Goal: Task Accomplishment & Management: Manage account settings

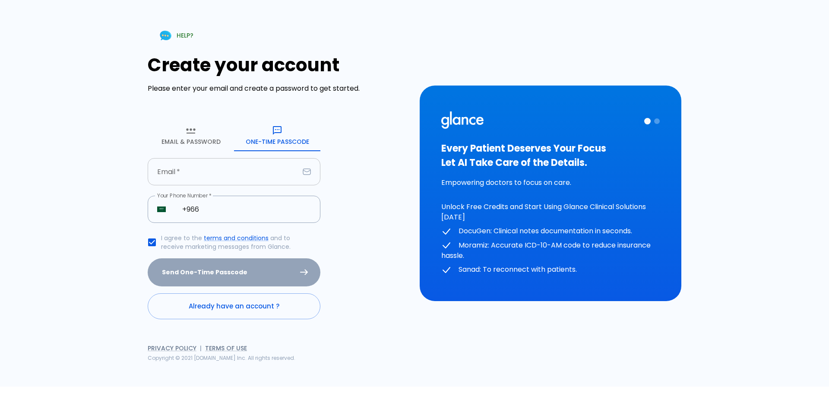
click at [254, 178] on input "text" at bounding box center [224, 171] width 152 height 27
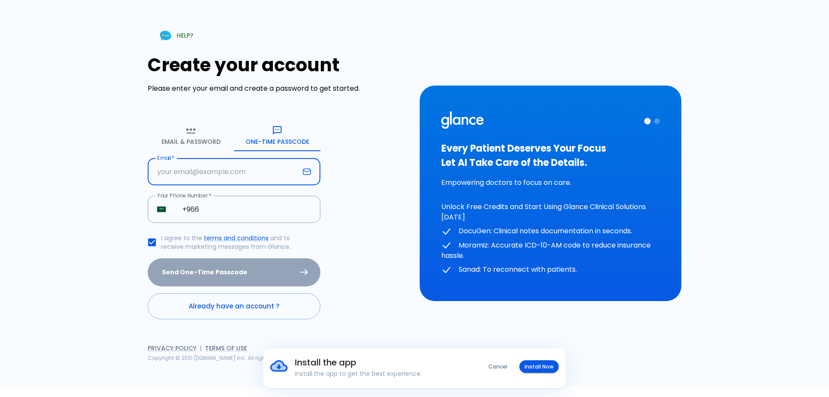
click at [164, 172] on input "text" at bounding box center [224, 171] width 152 height 27
type input "[EMAIL_ADDRESS][DOMAIN_NAME]"
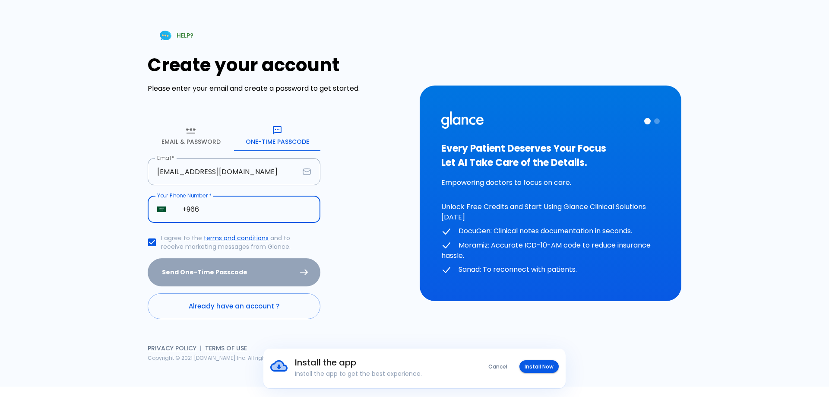
click at [222, 206] on input "+966" at bounding box center [247, 209] width 148 height 27
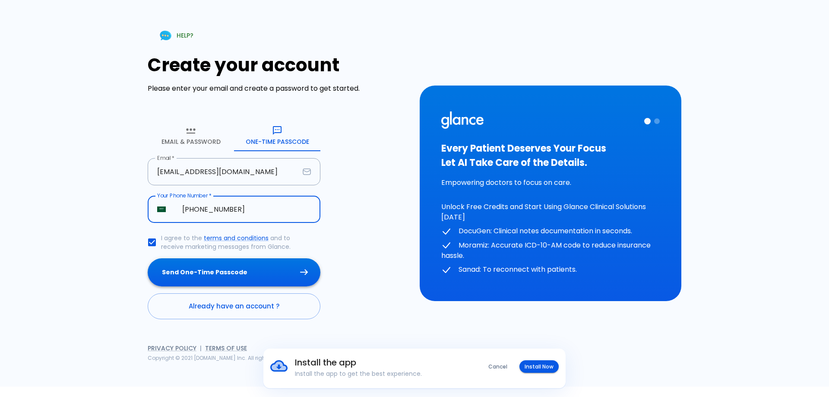
type input "[PHONE_NUMBER]"
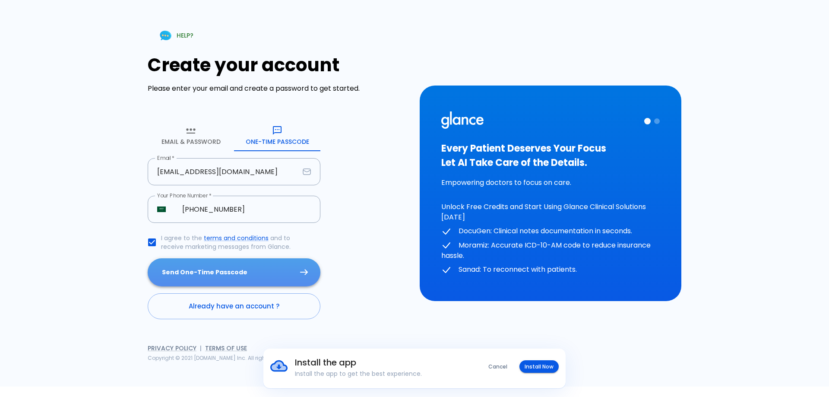
click at [240, 274] on button "Send One-Time Passcode" at bounding box center [234, 272] width 173 height 28
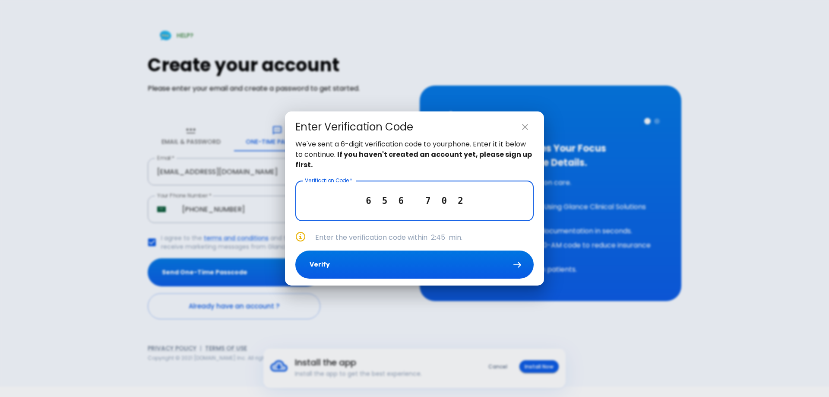
type input "6 5 6 7 0 2"
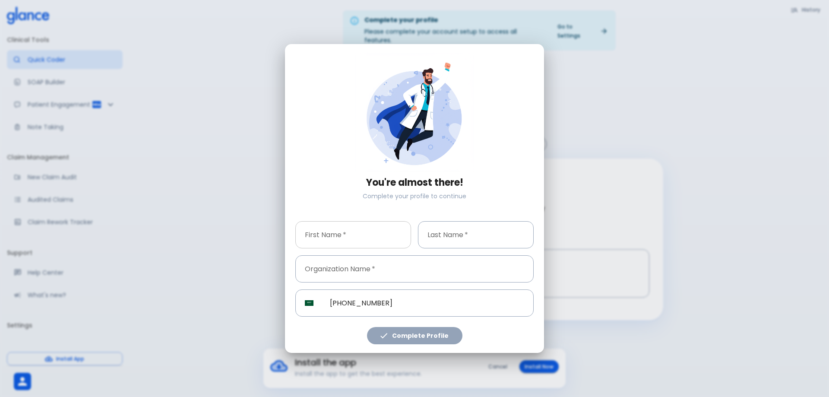
drag, startPoint x: 343, startPoint y: 235, endPoint x: 295, endPoint y: 249, distance: 49.9
click at [342, 237] on input "text" at bounding box center [353, 234] width 116 height 27
type input "shaheinda"
click at [490, 228] on input "text" at bounding box center [476, 234] width 116 height 27
type input "elshorbagy"
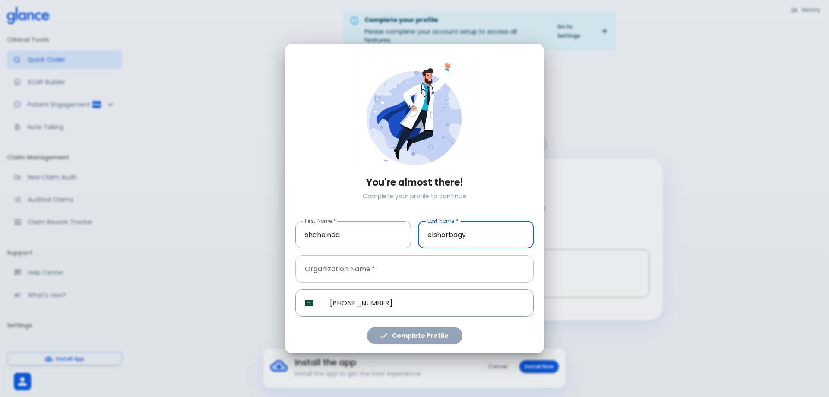
click at [430, 276] on input "text" at bounding box center [414, 268] width 238 height 27
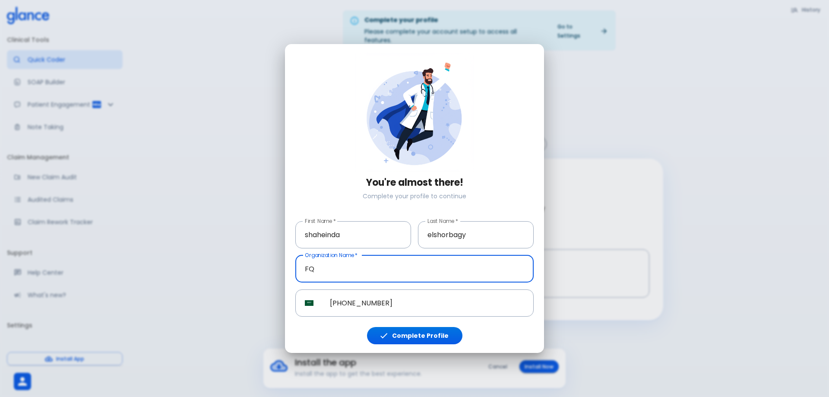
type input "F"
click at [415, 268] on input "text" at bounding box center [414, 268] width 238 height 27
type input "IAU"
click at [443, 338] on button "Complete Profile" at bounding box center [414, 336] width 95 height 18
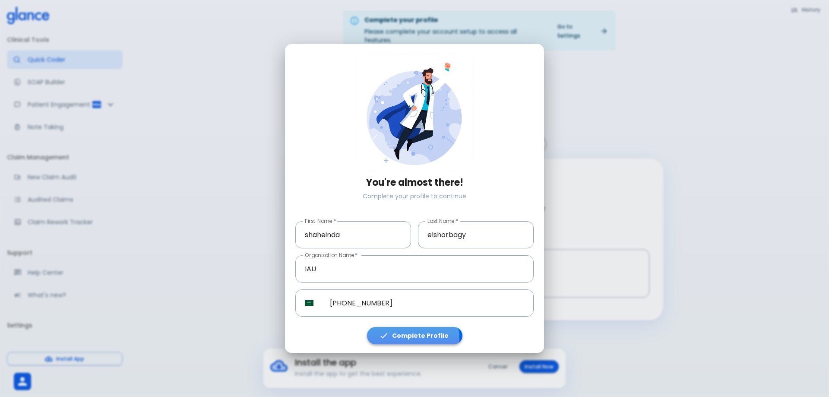
click at [414, 339] on button "Complete Profile" at bounding box center [414, 336] width 95 height 18
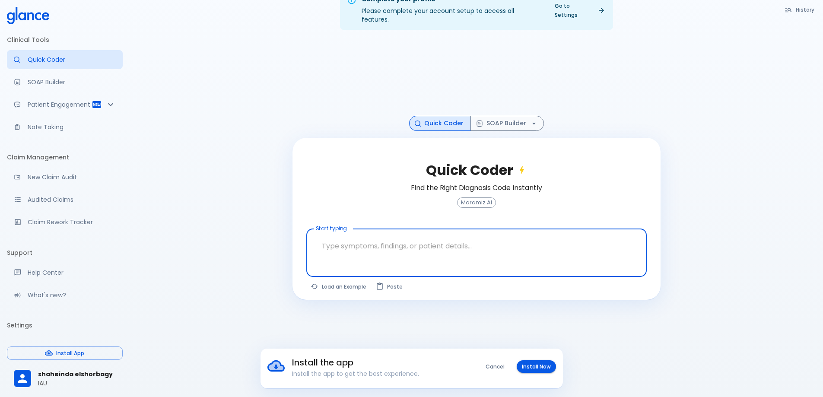
scroll to position [47, 0]
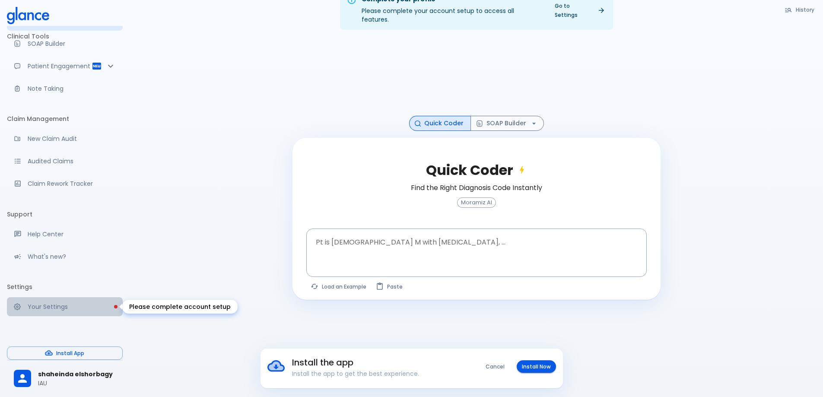
click at [72, 302] on p "Your Settings" at bounding box center [72, 306] width 88 height 9
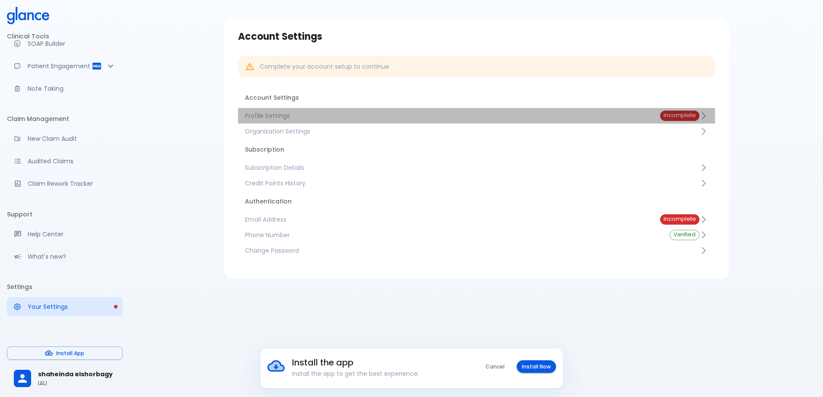
click at [275, 120] on span "Profile Settings" at bounding box center [445, 115] width 401 height 9
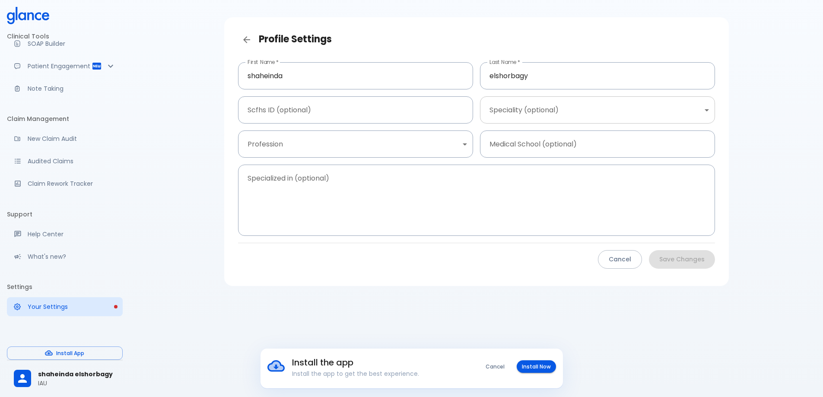
click at [551, 114] on body "Install the app Install the app to get the best experience. Cancel Install Now …" at bounding box center [411, 188] width 823 height 418
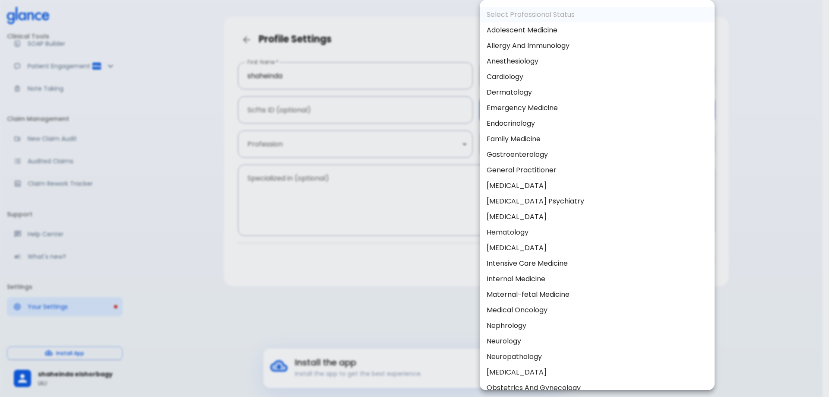
drag, startPoint x: 352, startPoint y: 113, endPoint x: 356, endPoint y: 137, distance: 24.6
click at [352, 114] on div at bounding box center [414, 198] width 829 height 397
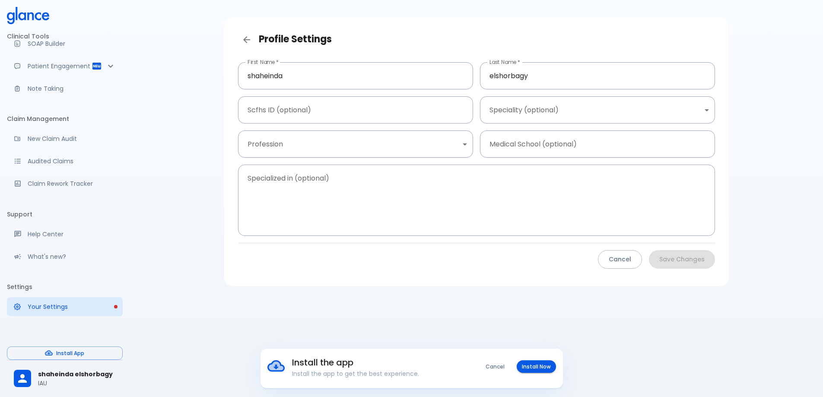
click at [357, 145] on div "Select Professional Status Adolescent Medicine Allergy And Immunology Anesthesi…" at bounding box center [411, 198] width 823 height 397
click at [358, 147] on body "Install the app Install the app to get the best experience. Cancel Install Now …" at bounding box center [411, 188] width 823 height 418
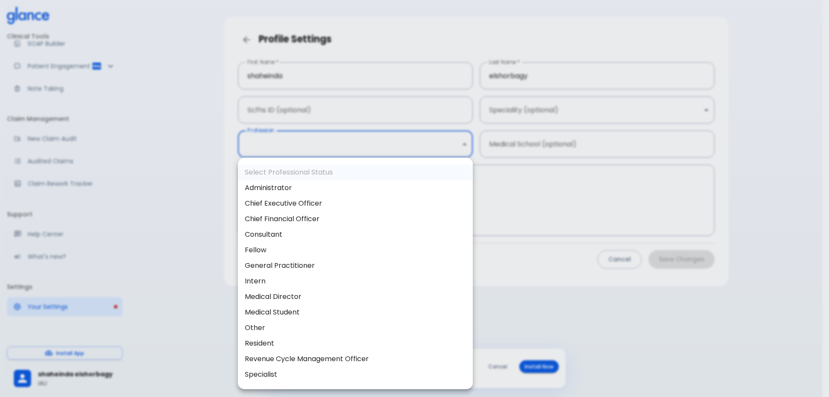
click at [202, 108] on div at bounding box center [414, 198] width 829 height 397
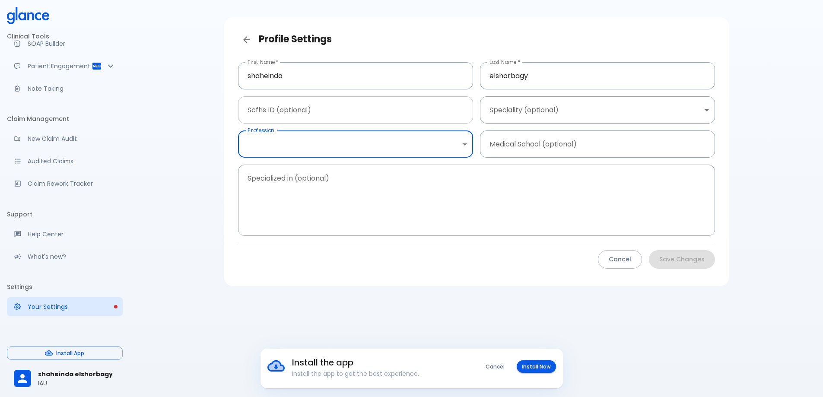
click at [341, 108] on input "text" at bounding box center [355, 109] width 235 height 27
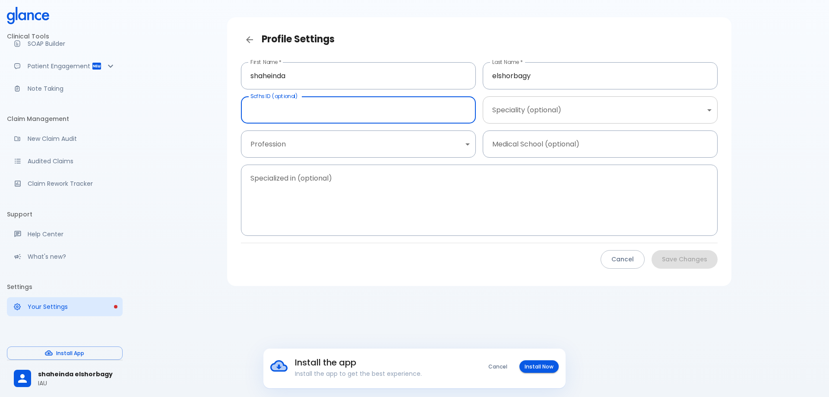
click at [699, 109] on body "Install the app Install the app to get the best experience. Cancel Install Now …" at bounding box center [414, 188] width 829 height 418
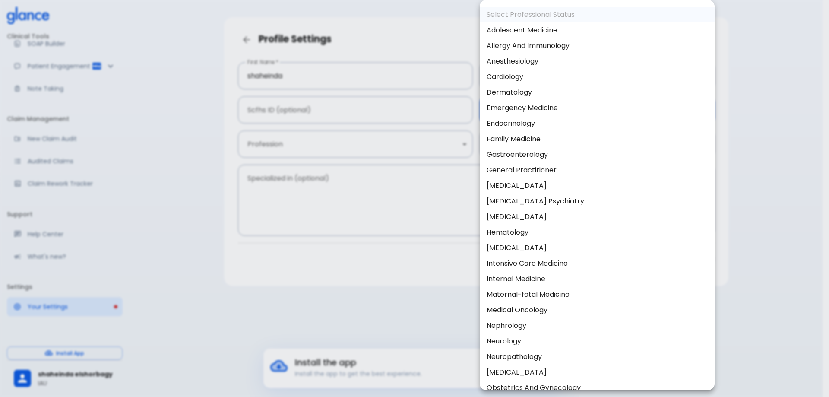
click at [376, 148] on div at bounding box center [414, 198] width 829 height 397
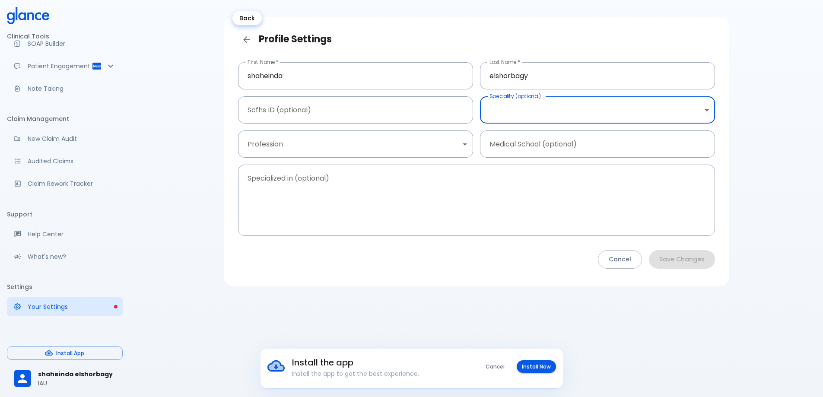
click at [248, 45] on link "Back" at bounding box center [246, 39] width 17 height 17
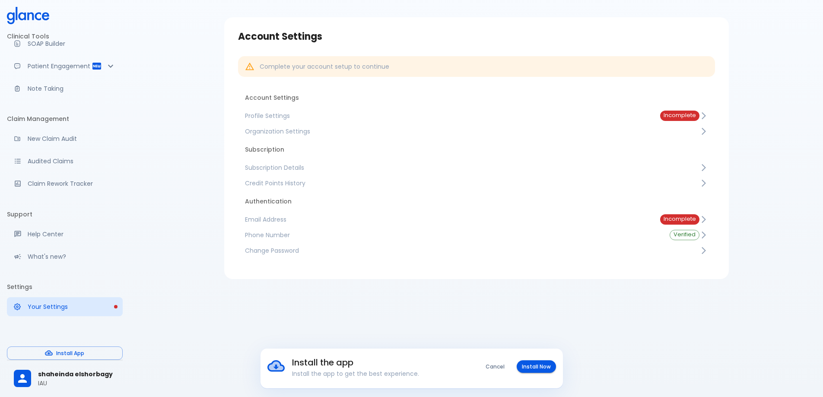
click at [298, 170] on span "Subscription Details" at bounding box center [472, 167] width 454 height 9
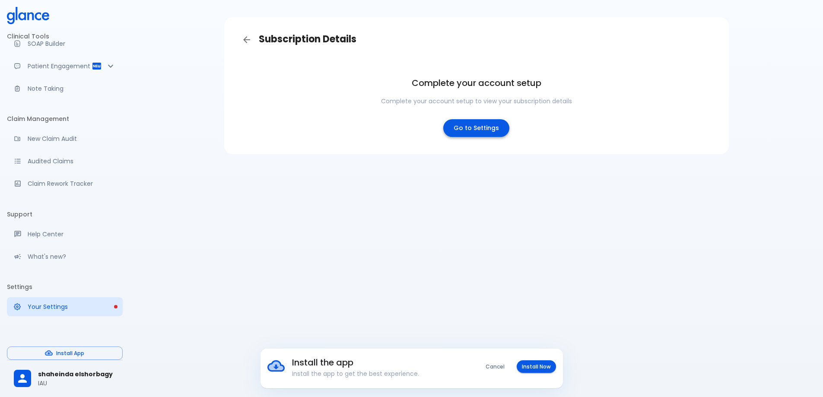
click at [487, 129] on link "Go to Settings" at bounding box center [476, 128] width 66 height 18
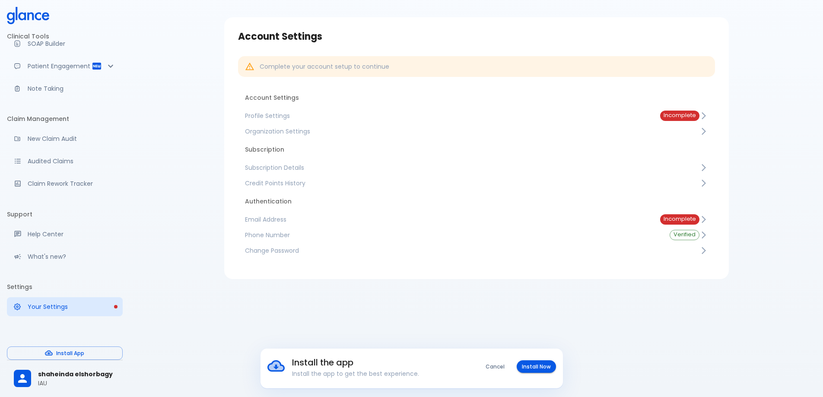
click at [274, 114] on span "Profile Settings" at bounding box center [445, 115] width 401 height 9
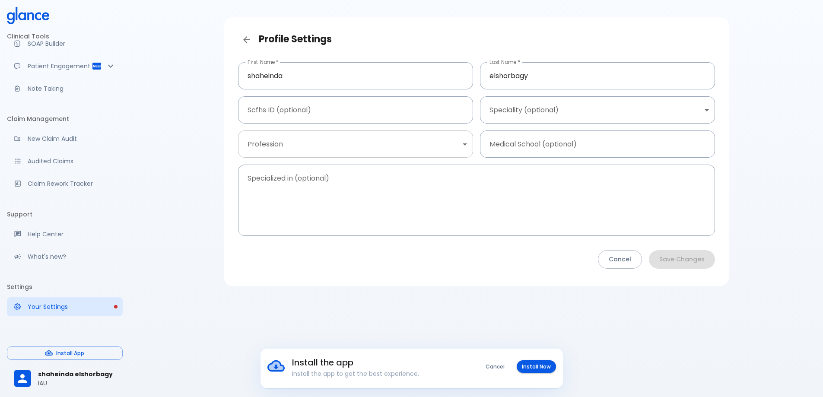
click at [414, 146] on body "Install the app Install the app to get the best experience. Cancel Install Now …" at bounding box center [411, 188] width 823 height 418
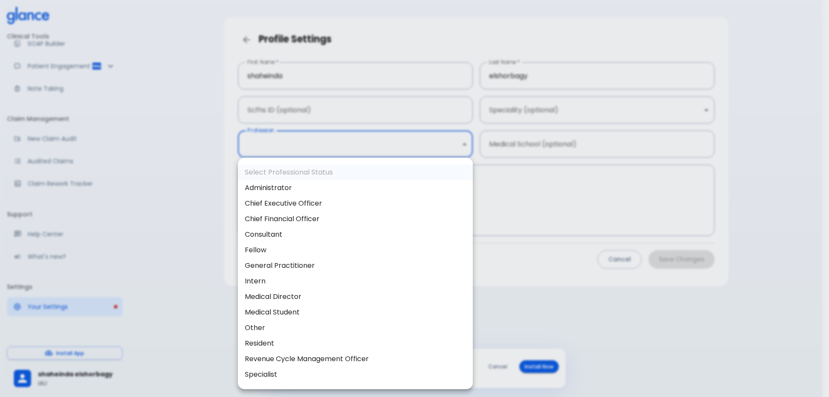
click at [266, 375] on li "Specialist" at bounding box center [355, 375] width 235 height 16
type input "specialist"
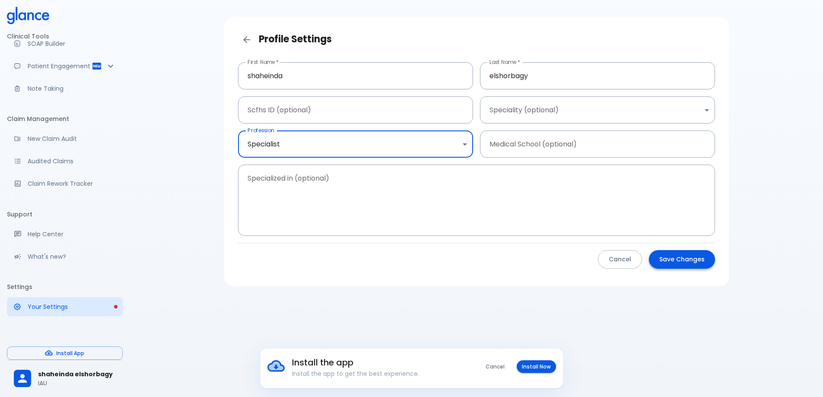
click at [680, 259] on button "Save Changes" at bounding box center [682, 259] width 66 height 19
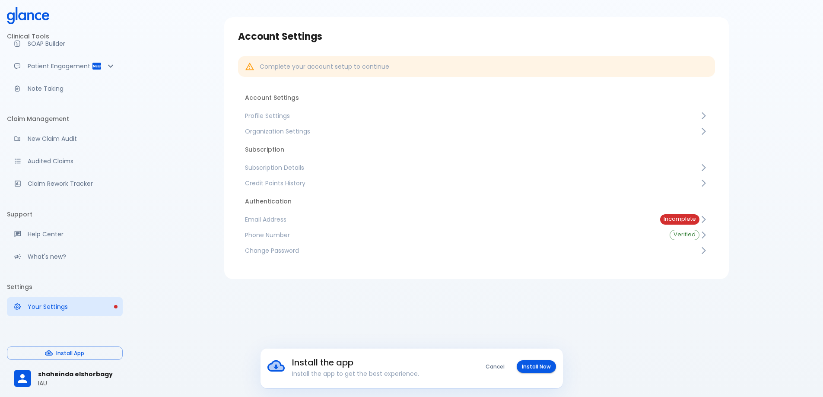
click at [683, 215] on div "Incomplete" at bounding box center [679, 219] width 39 height 10
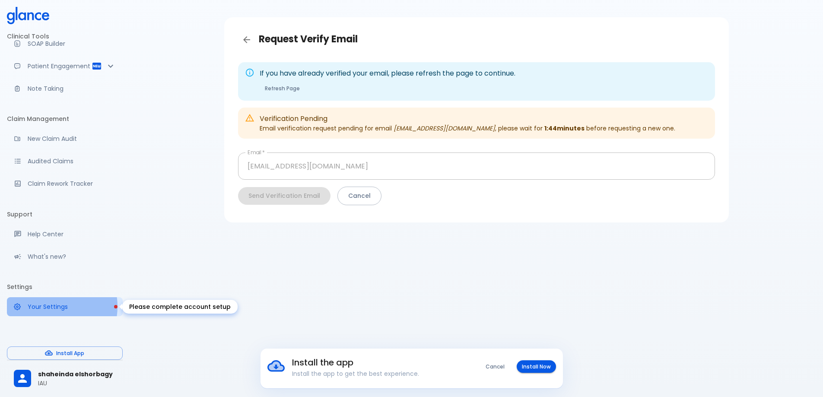
click at [48, 307] on p "Your Settings" at bounding box center [72, 306] width 88 height 9
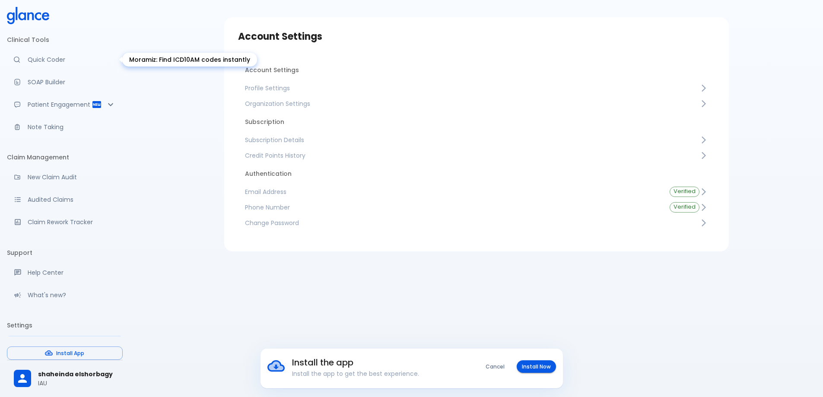
click at [78, 53] on link "Quick Coder" at bounding box center [65, 59] width 116 height 19
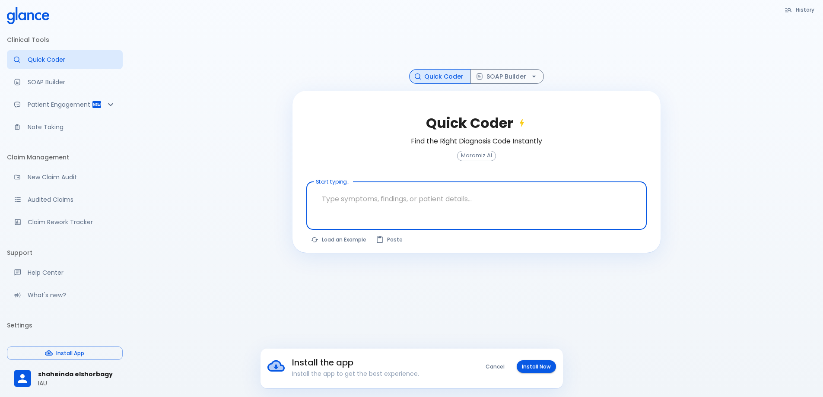
click at [363, 202] on textarea at bounding box center [476, 198] width 328 height 27
click at [348, 239] on button "Load an Example" at bounding box center [338, 239] width 65 height 13
type textarea "45F with DM2, right [MEDICAL_DATA], fever, WBC 14K, ESR 80, wound purulent, XR …"
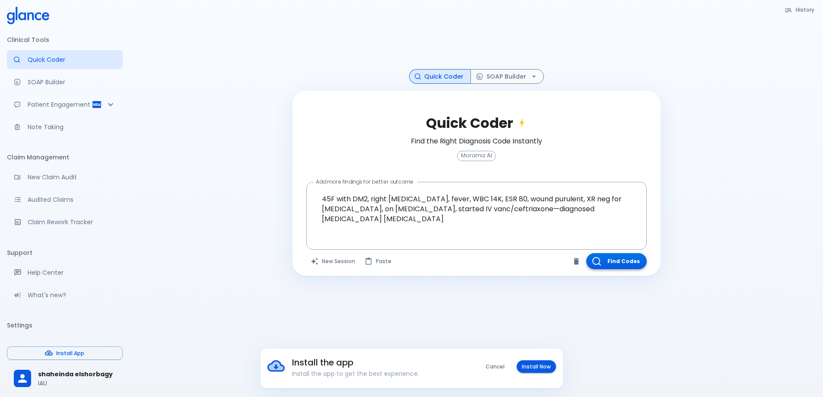
click at [594, 266] on button "Find Codes" at bounding box center [616, 261] width 60 height 16
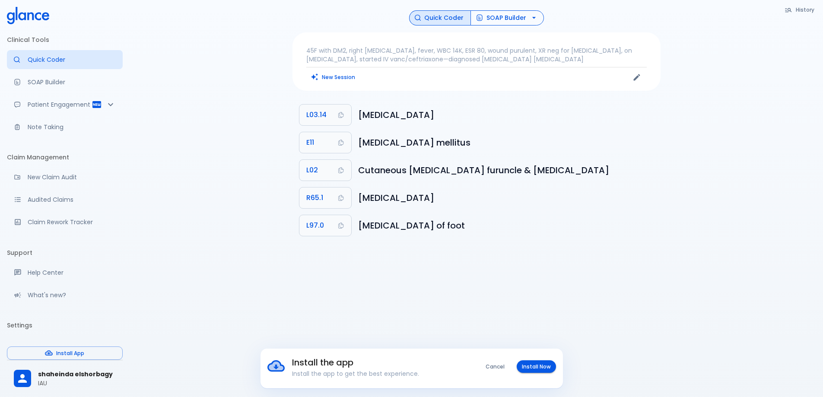
click at [509, 20] on button "SOAP Builder" at bounding box center [506, 17] width 73 height 15
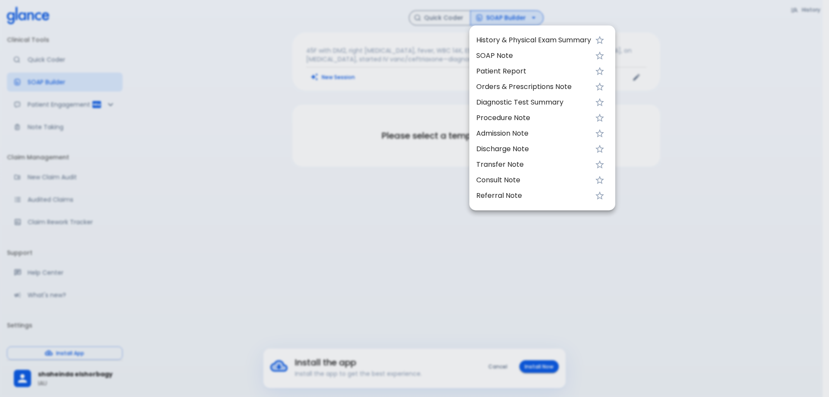
click at [208, 197] on div at bounding box center [414, 198] width 829 height 397
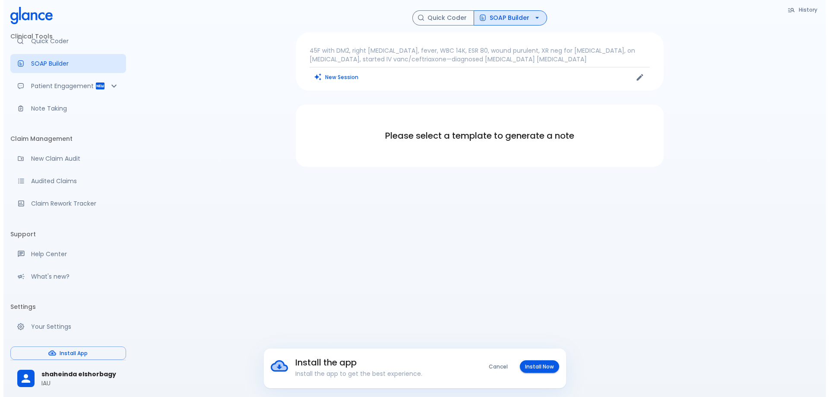
scroll to position [47, 0]
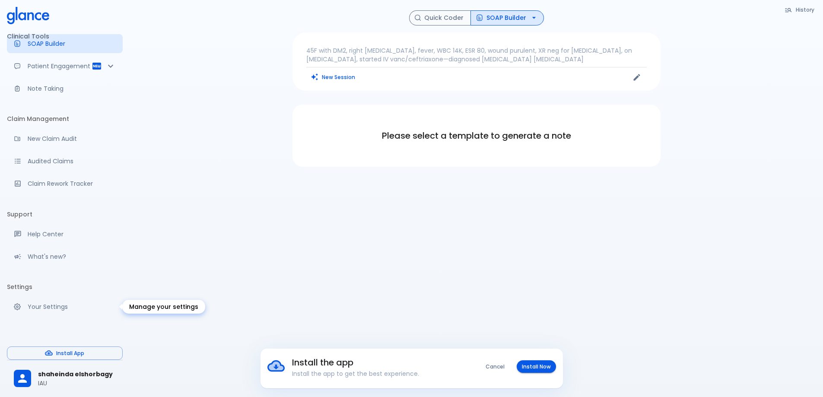
click at [67, 301] on link "Your Settings" at bounding box center [65, 306] width 116 height 19
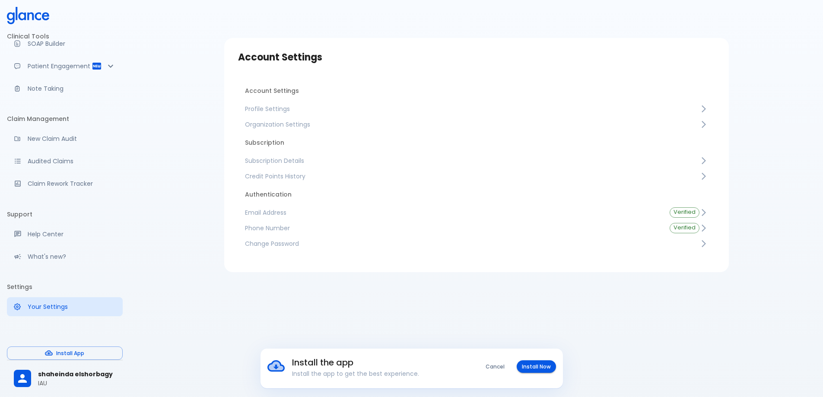
click at [287, 164] on span "Subscription Details" at bounding box center [472, 160] width 454 height 9
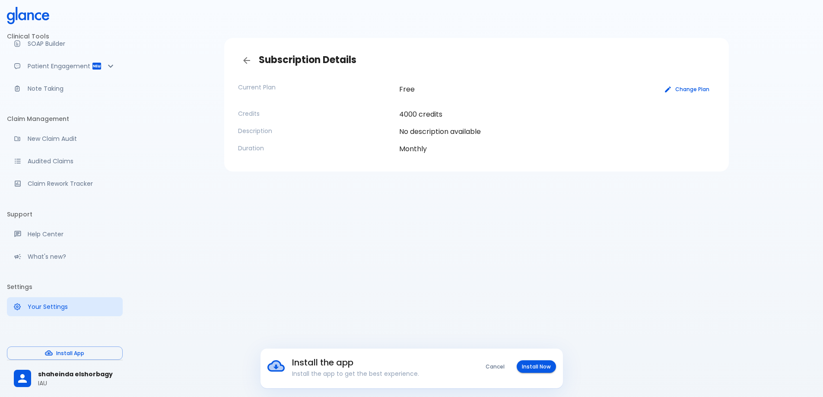
click at [688, 90] on button "Change Plan" at bounding box center [686, 89] width 55 height 13
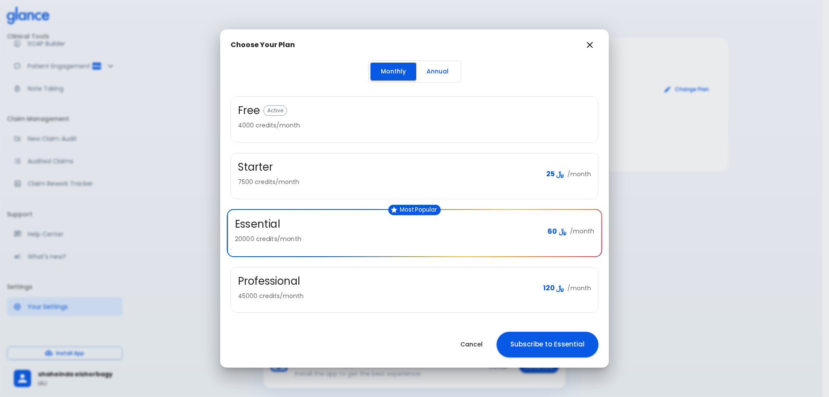
click at [436, 76] on button "Annual" at bounding box center [437, 72] width 43 height 18
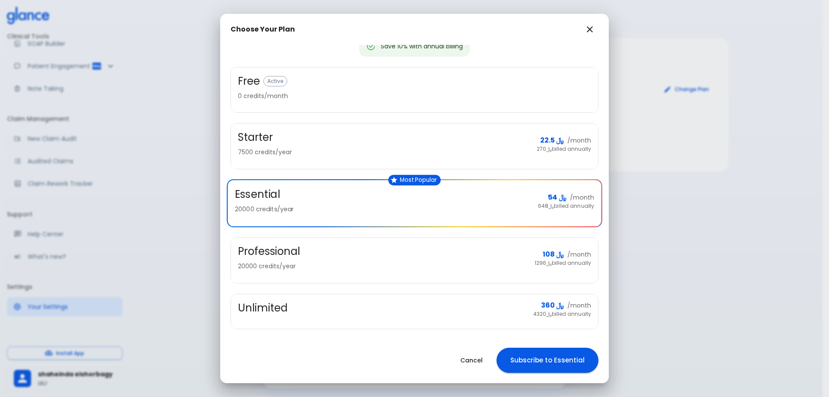
scroll to position [45, 0]
click at [592, 29] on button "button" at bounding box center [589, 29] width 17 height 17
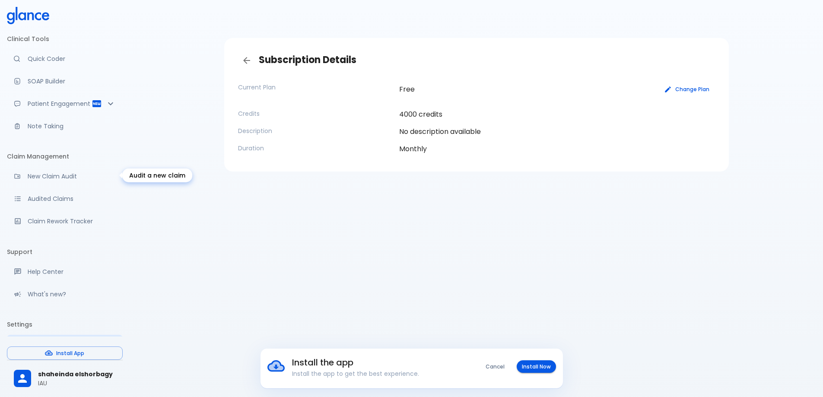
scroll to position [0, 0]
click at [92, 106] on icon "Patient Reports & Referrals" at bounding box center [96, 104] width 9 height 7
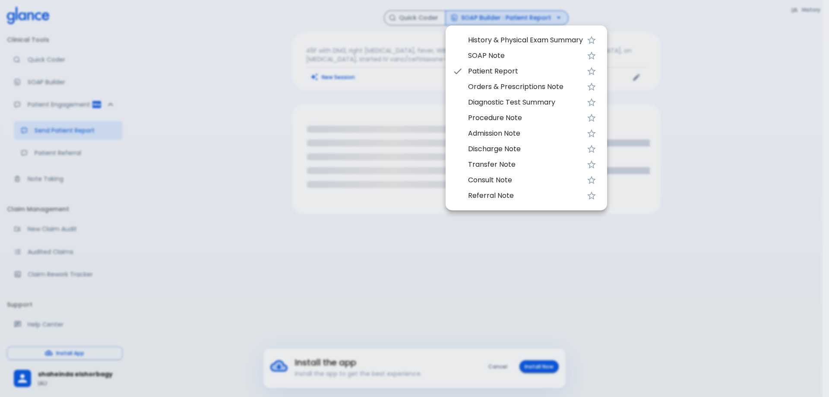
click at [245, 95] on div at bounding box center [414, 198] width 829 height 397
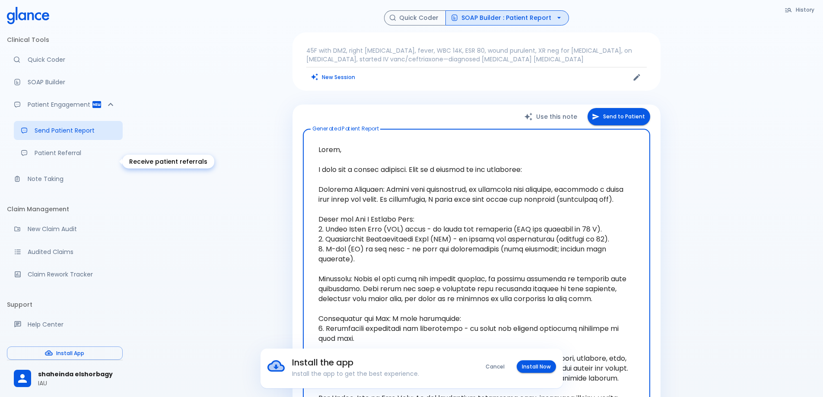
click at [88, 157] on p "Patient Referral" at bounding box center [75, 153] width 81 height 9
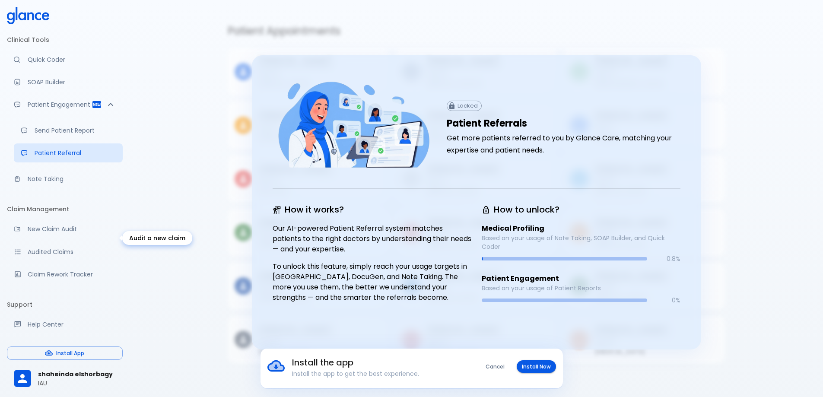
click at [66, 233] on p "New Claim Audit" at bounding box center [72, 229] width 88 height 9
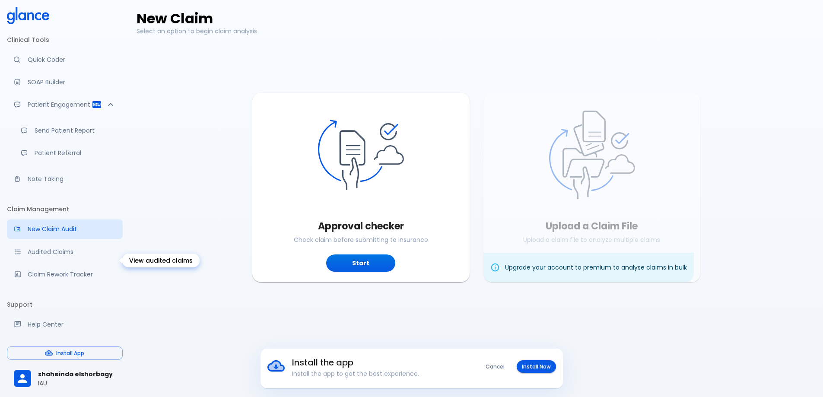
click at [62, 256] on p "Audited Claims" at bounding box center [72, 251] width 88 height 9
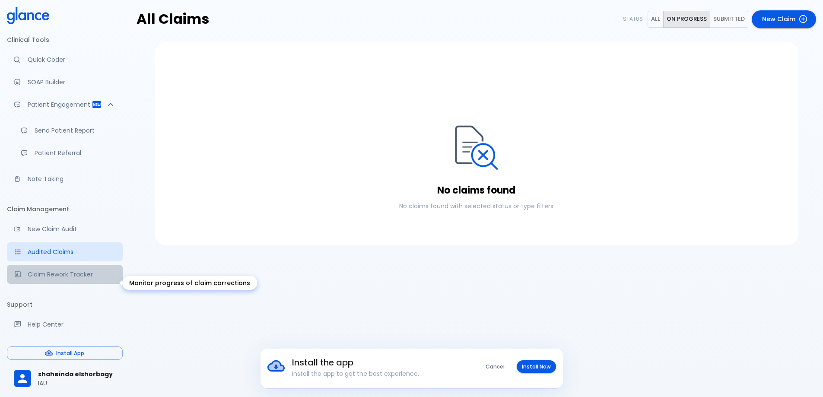
click at [73, 278] on p "Claim Rework Tracker" at bounding box center [72, 274] width 88 height 9
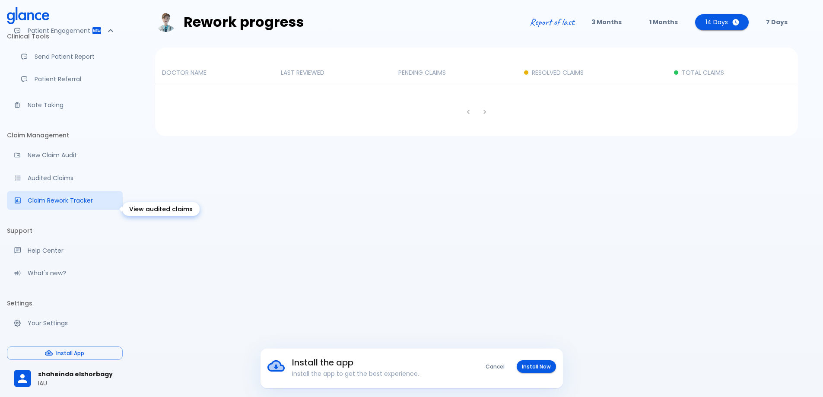
scroll to position [86, 0]
